Goal: Task Accomplishment & Management: Use online tool/utility

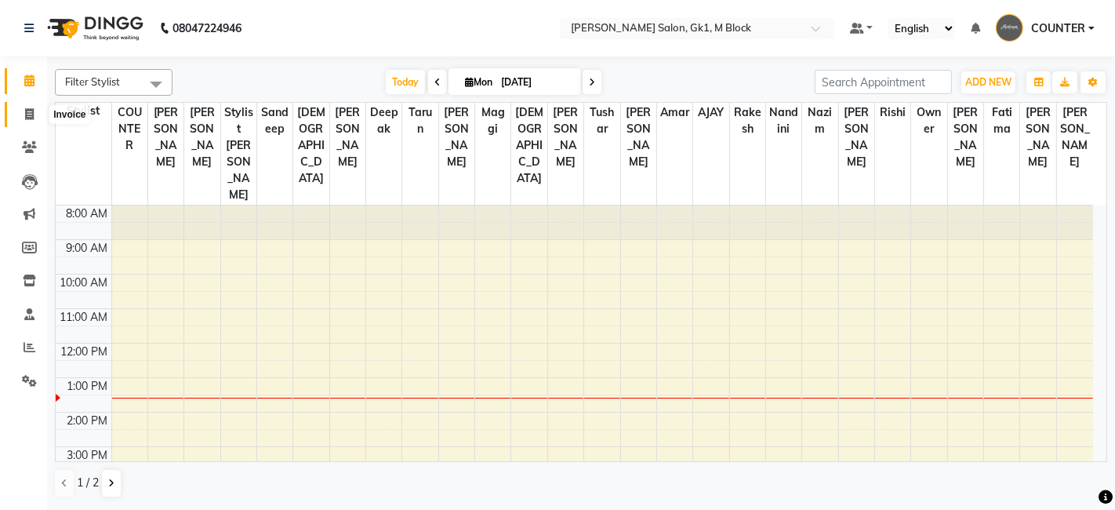
click at [20, 118] on span at bounding box center [29, 115] width 27 height 18
select select "6312"
select select "service"
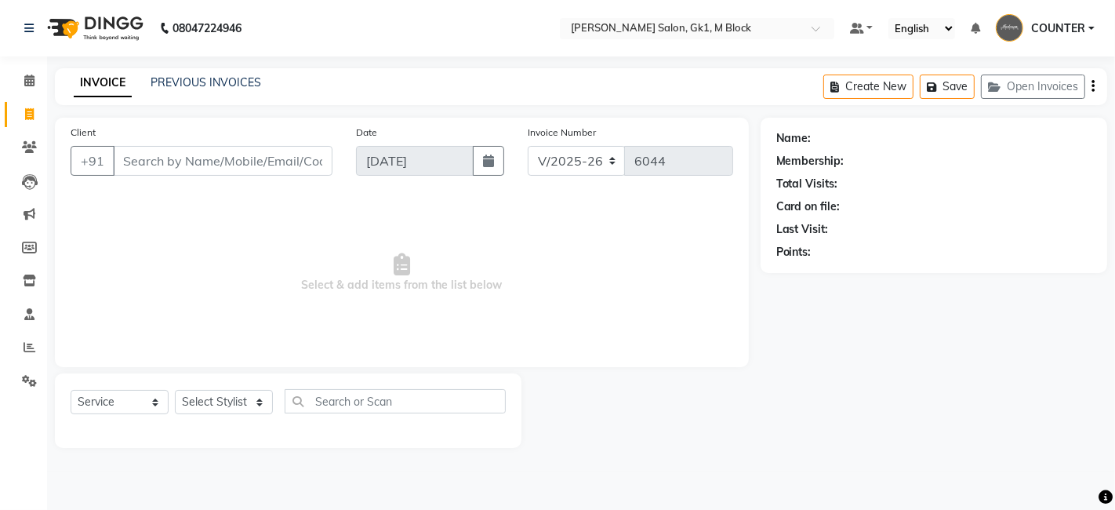
click at [220, 162] on input "Client" at bounding box center [223, 161] width 220 height 30
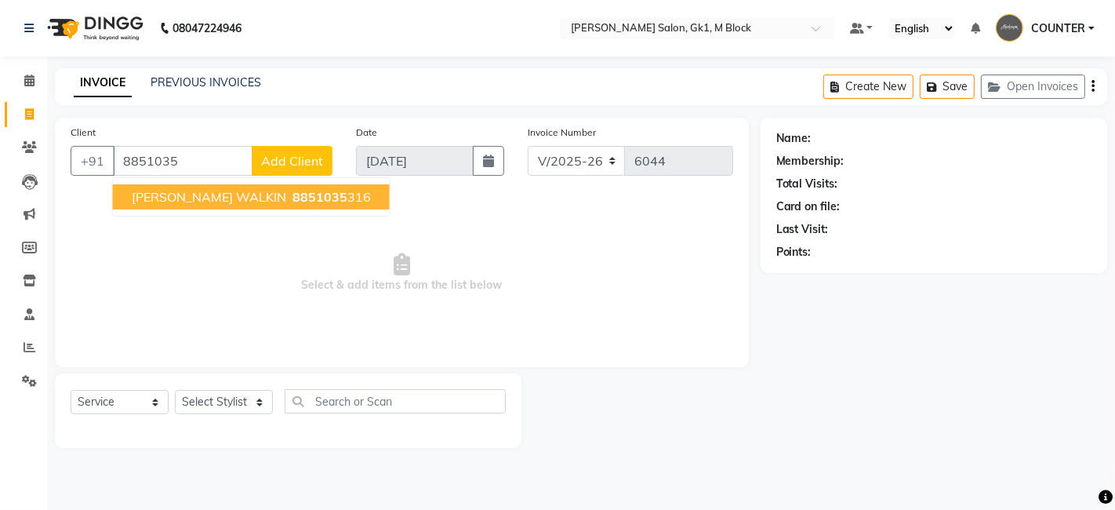
click at [292, 197] on span "8851035" at bounding box center [319, 197] width 55 height 16
type input "8851035316"
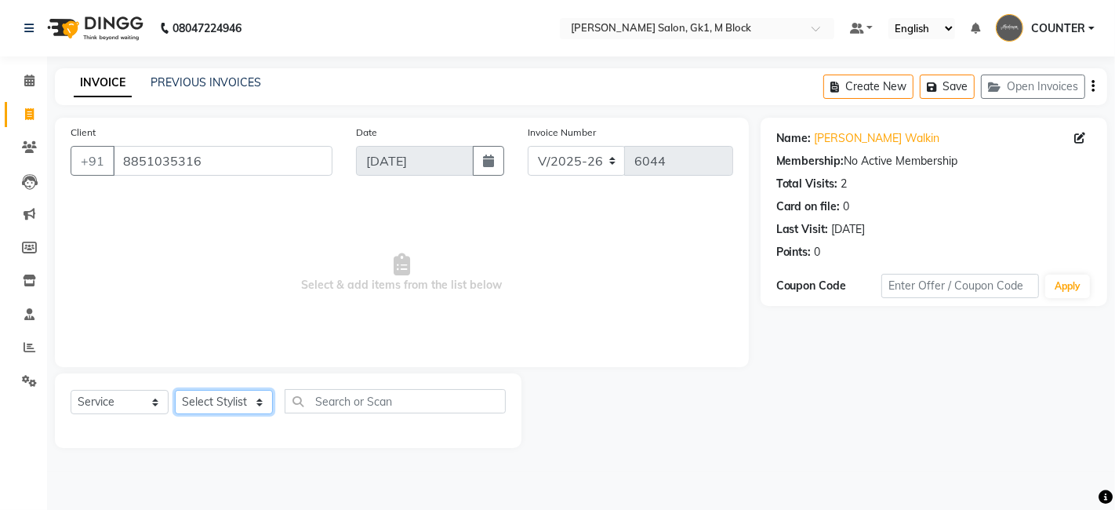
click at [228, 402] on select "Select Stylist AJAY Amar Ankush Anusha Ashu Beauty Tanuja COUNTER Deepak Esha F…" at bounding box center [224, 402] width 98 height 24
select select "47632"
click at [175, 390] on select "Select Stylist AJAY Amar Ankush Anusha Ashu Beauty Tanuja COUNTER Deepak Esha F…" at bounding box center [224, 402] width 98 height 24
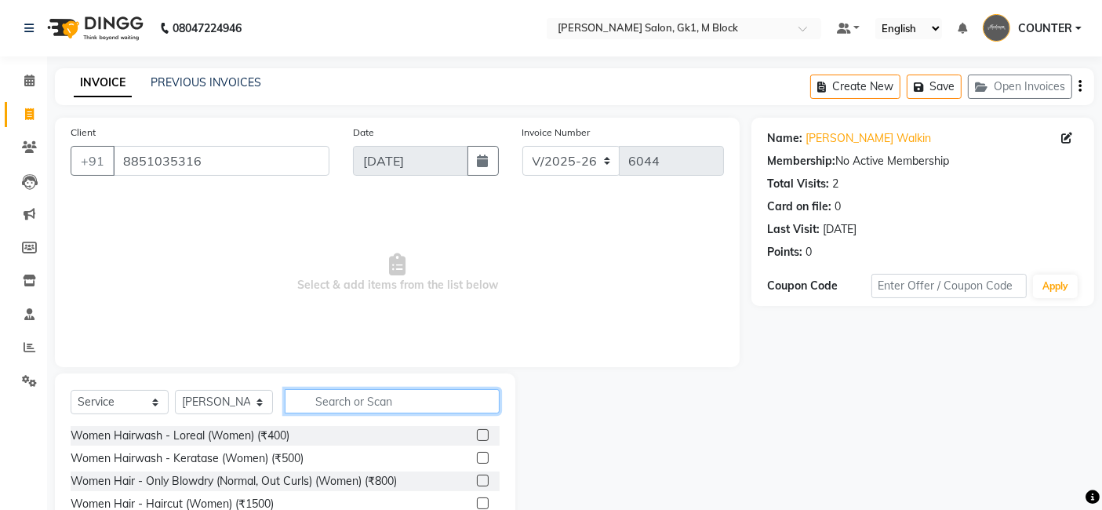
click at [343, 389] on input "text" at bounding box center [392, 401] width 215 height 24
type input "EYE"
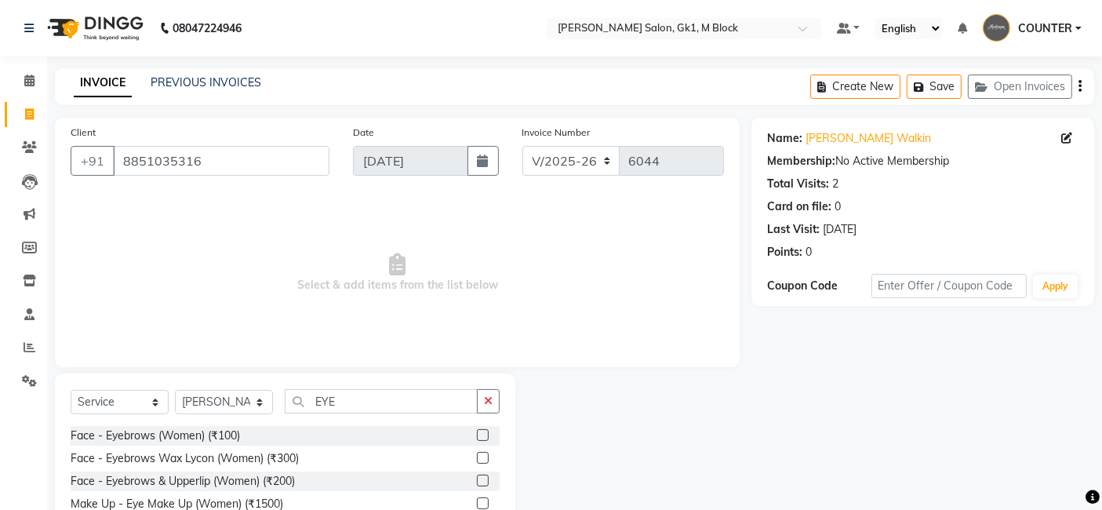
click at [478, 478] on label at bounding box center [483, 480] width 12 height 12
click at [478, 478] on input "checkbox" at bounding box center [482, 481] width 10 height 10
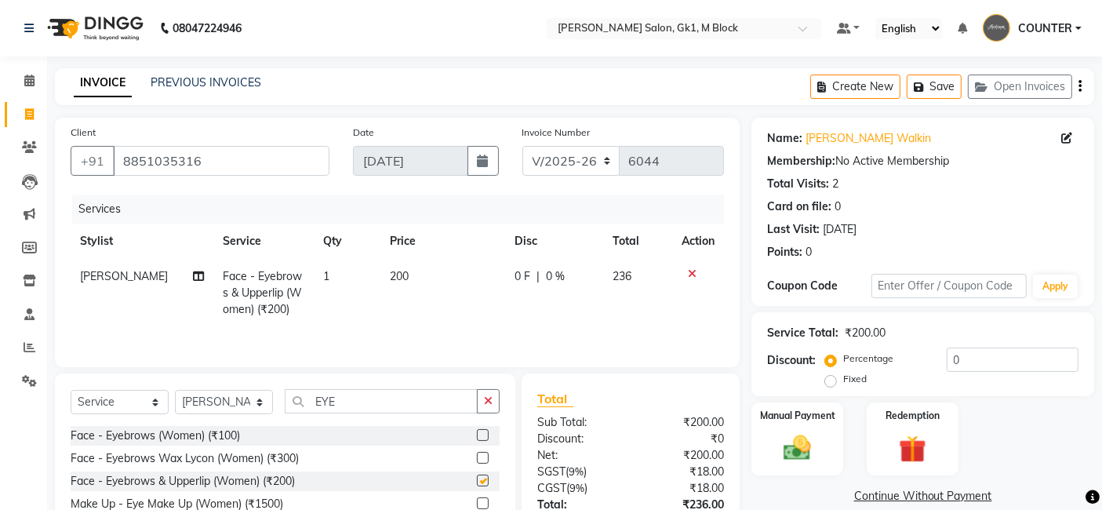
checkbox input "false"
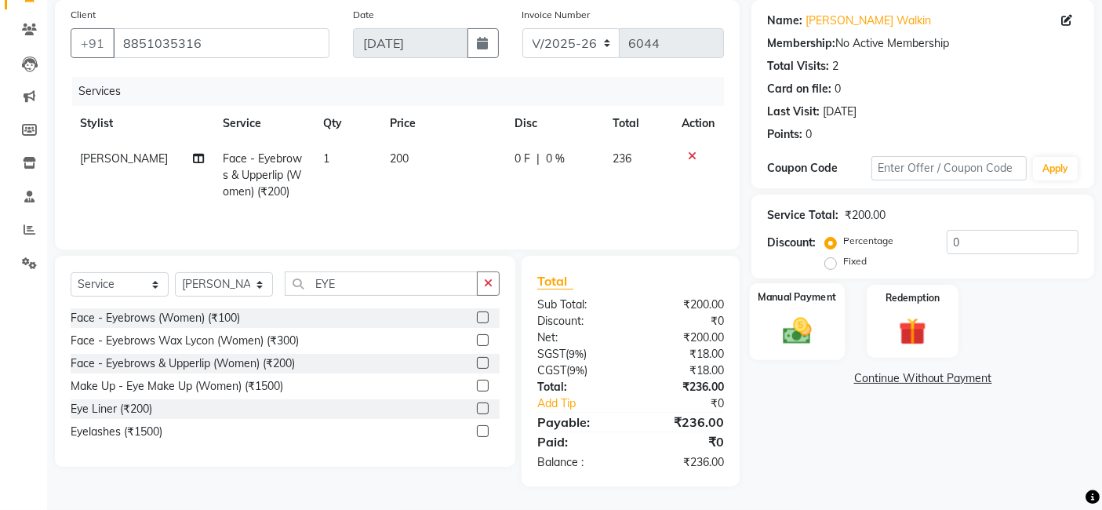
click at [815, 330] on img at bounding box center [797, 330] width 47 height 33
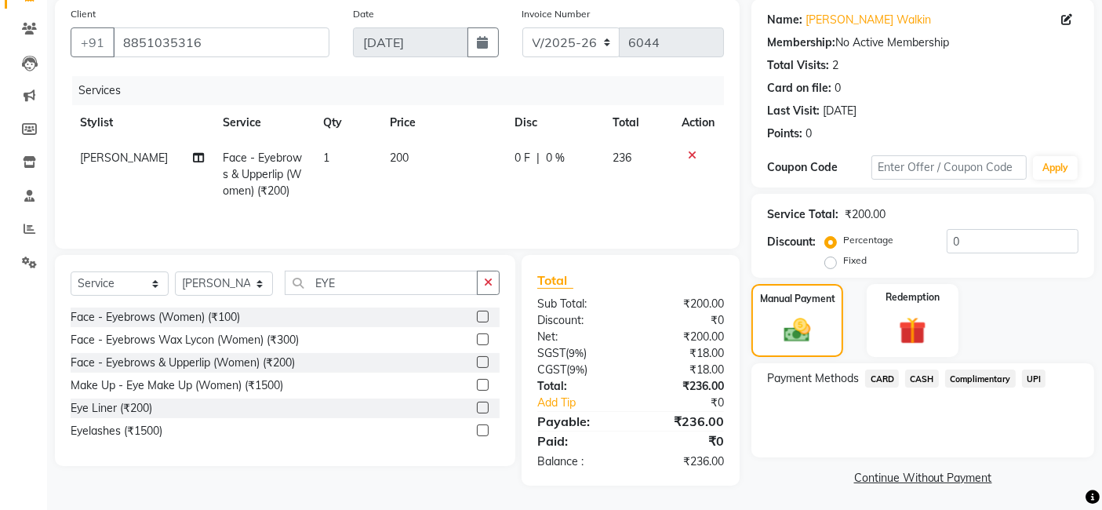
click at [1022, 384] on span "UPI" at bounding box center [1034, 378] width 24 height 18
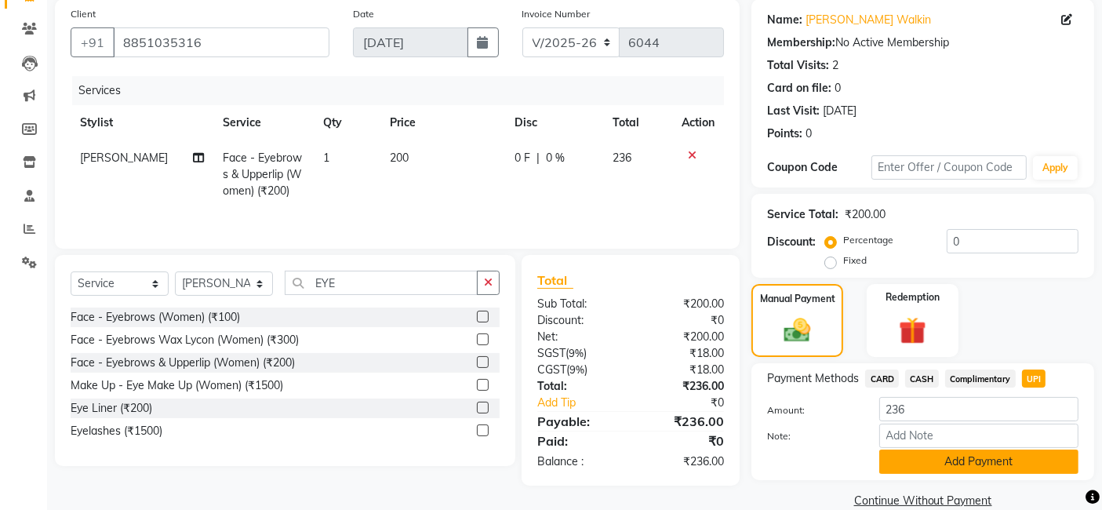
click at [987, 471] on button "Add Payment" at bounding box center [978, 461] width 199 height 24
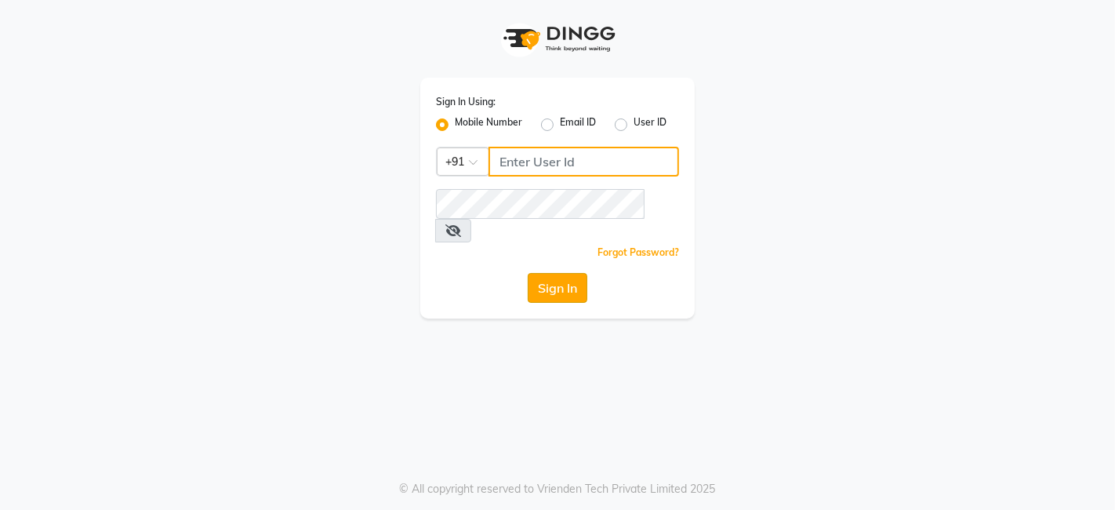
type input "9810445777"
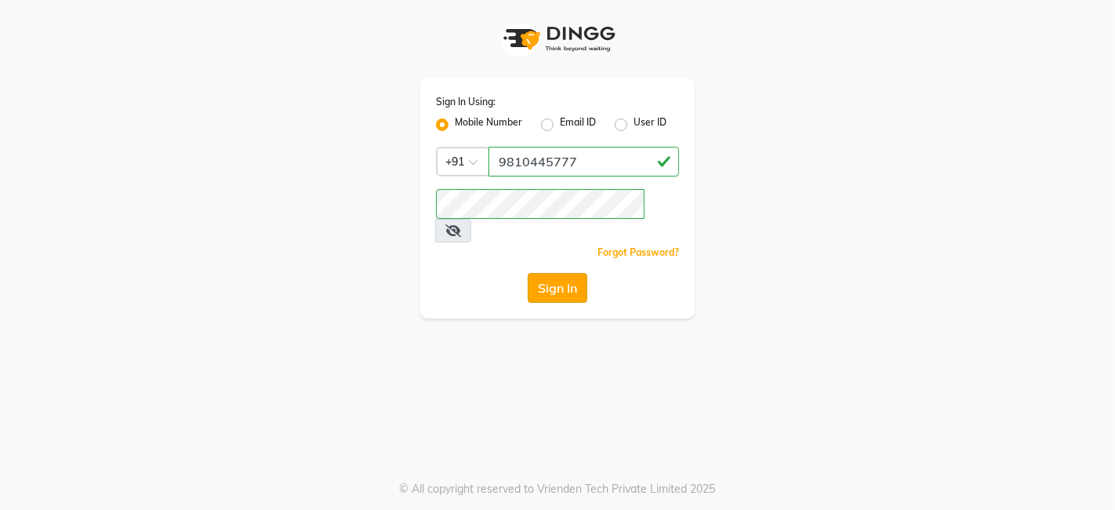
click at [533, 273] on button "Sign In" at bounding box center [558, 288] width 60 height 30
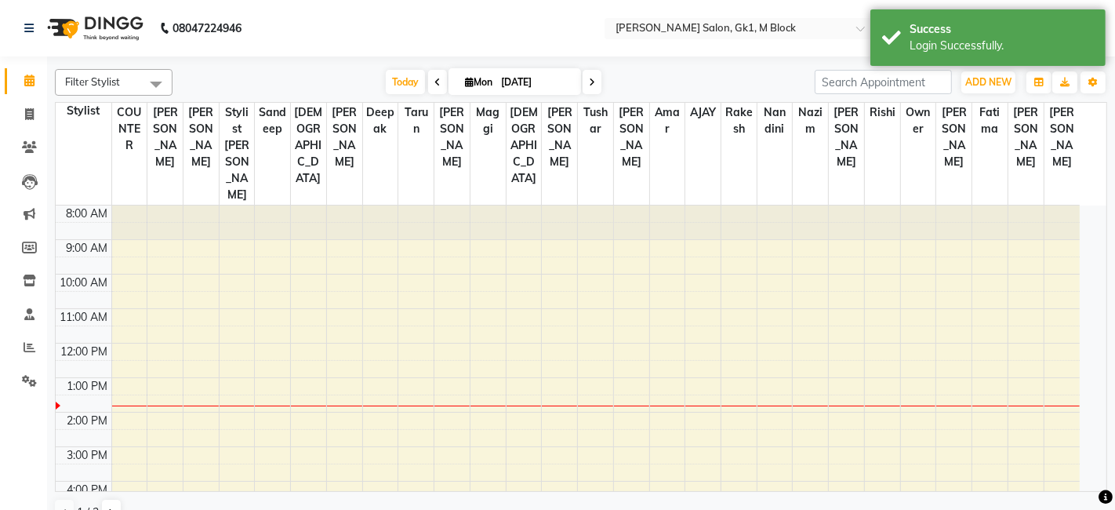
select select "en"
